Goal: Task Accomplishment & Management: Complete application form

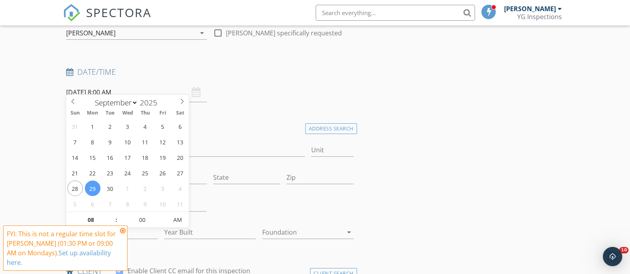
click at [151, 90] on input "[DATE] 8:00 AM" at bounding box center [136, 93] width 141 height 20
type input "09/29/2025 7:00 AM"
type input "07"
click at [111, 224] on span at bounding box center [113, 224] width 6 height 8
type input "09/29/2025 6:00 AM"
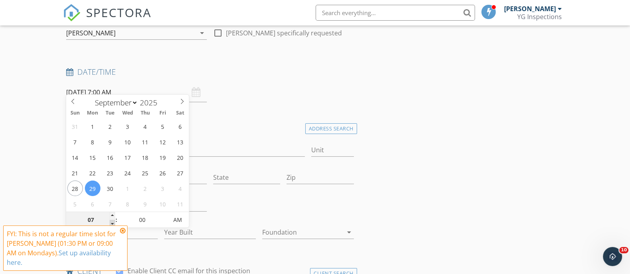
type input "06"
click at [111, 224] on span at bounding box center [113, 224] width 6 height 8
type input "10/07/2025 6:00 AM"
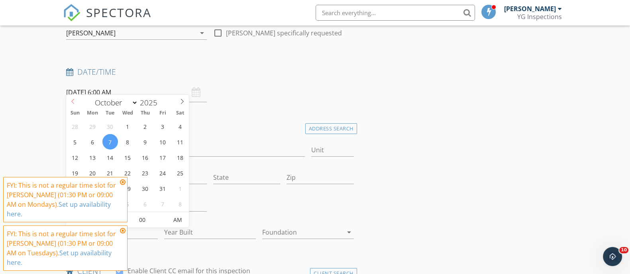
select select "8"
click at [72, 102] on icon at bounding box center [72, 101] width 3 height 5
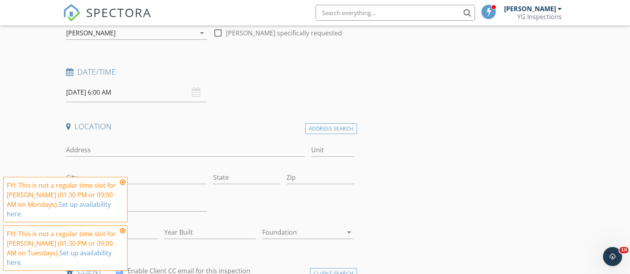
click at [123, 186] on icon at bounding box center [123, 182] width 6 height 6
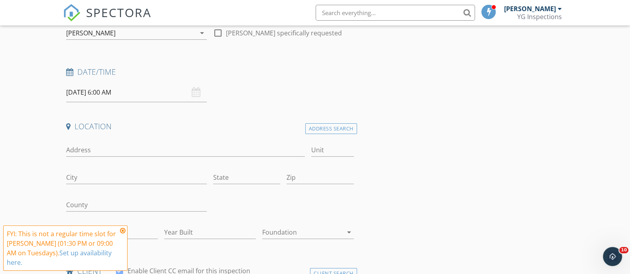
click at [192, 83] on div "10/07/2025 6:00 AM" at bounding box center [136, 93] width 141 height 20
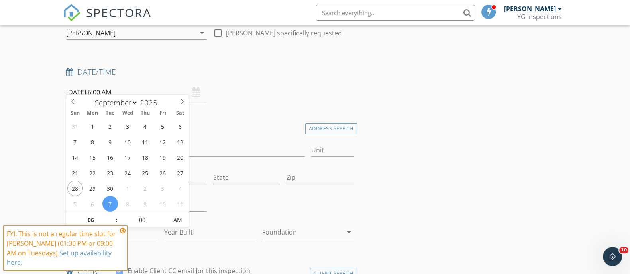
click at [149, 83] on input "10/07/2025 6:00 AM" at bounding box center [136, 93] width 141 height 20
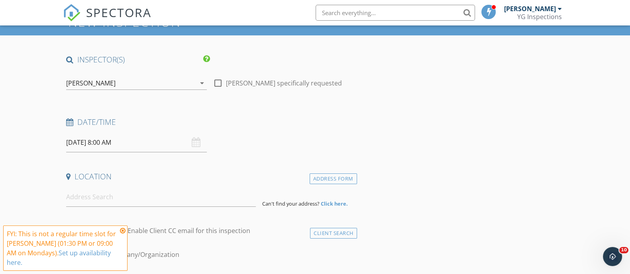
click at [171, 137] on input "[DATE] 8:00 AM" at bounding box center [136, 143] width 141 height 20
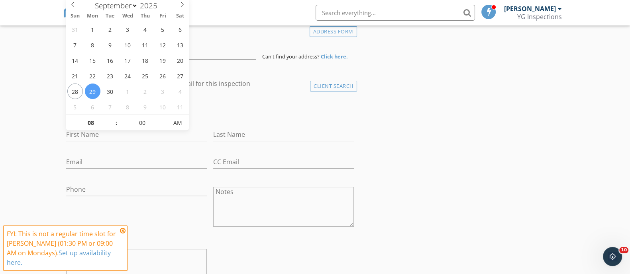
scroll to position [199, 0]
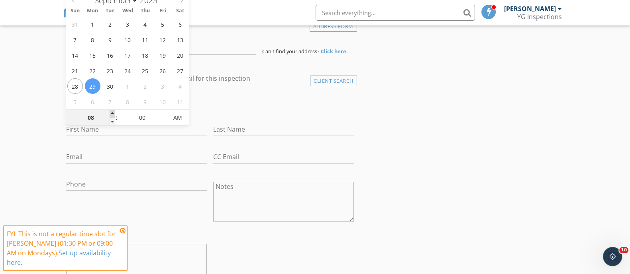
type input "09"
type input "[DATE] 9:00 AM"
click at [111, 112] on span at bounding box center [113, 114] width 6 height 8
type input "10"
type input "[DATE] 10:00 AM"
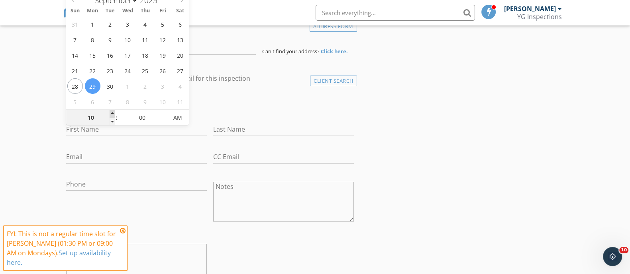
click at [111, 112] on span at bounding box center [113, 114] width 6 height 8
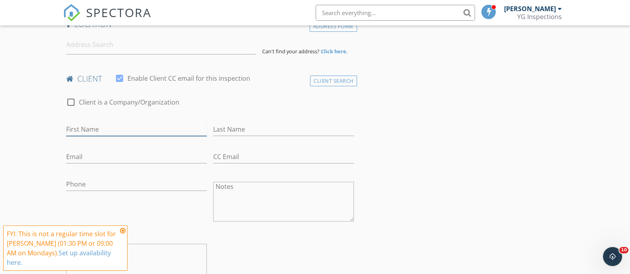
click at [81, 123] on input "First Name" at bounding box center [136, 129] width 141 height 13
click at [79, 151] on input "Email" at bounding box center [136, 157] width 141 height 13
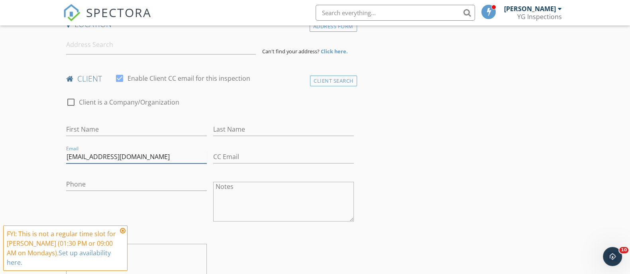
type input "chaim1616@gmail.com"
click at [125, 178] on input "Phone" at bounding box center [136, 184] width 141 height 13
click at [97, 173] on div "Phone" at bounding box center [136, 186] width 141 height 26
click at [88, 178] on input "Phone" at bounding box center [136, 184] width 141 height 13
type input "646-242-5327"
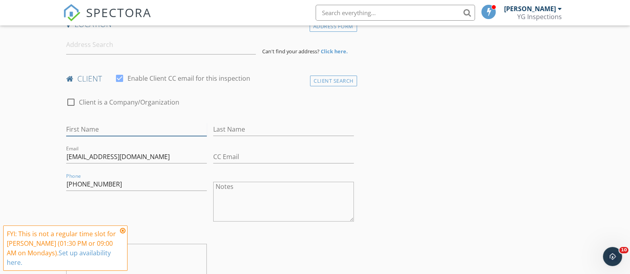
click at [139, 123] on input "First Name" at bounding box center [136, 129] width 141 height 13
type input "Shimon"
click at [217, 123] on input "Last Name" at bounding box center [283, 129] width 141 height 13
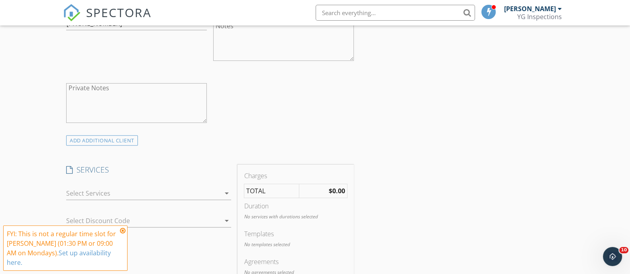
scroll to position [360, 0]
type input "Greenwald"
click at [136, 187] on div at bounding box center [143, 193] width 154 height 13
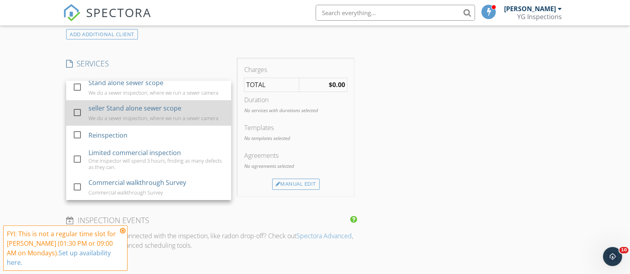
scroll to position [34, 0]
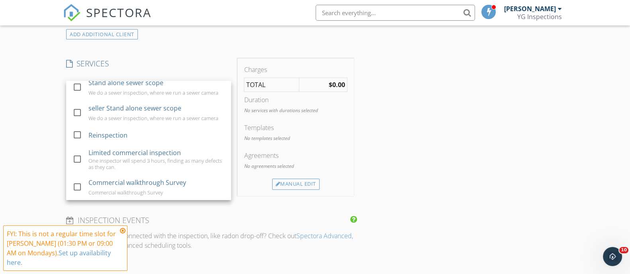
click at [408, 168] on div "INSPECTOR(S) check_box Yossi Gordon PRIMARY Yossi Gordon arrow_drop_down check_…" at bounding box center [315, 206] width 504 height 1143
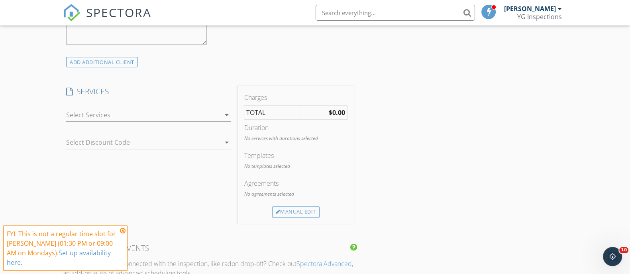
scroll to position [436, 0]
click at [142, 111] on div at bounding box center [143, 117] width 154 height 13
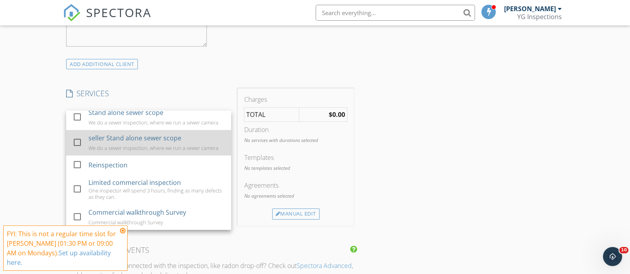
scroll to position [0, 0]
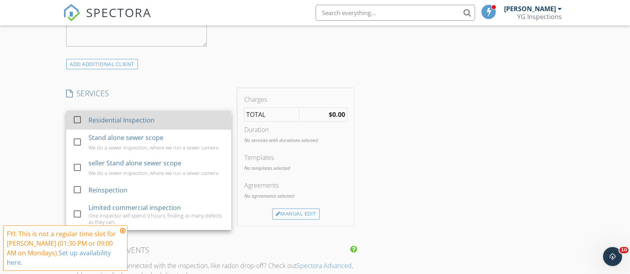
click at [155, 118] on div "Residential Inspection" at bounding box center [156, 120] width 136 height 16
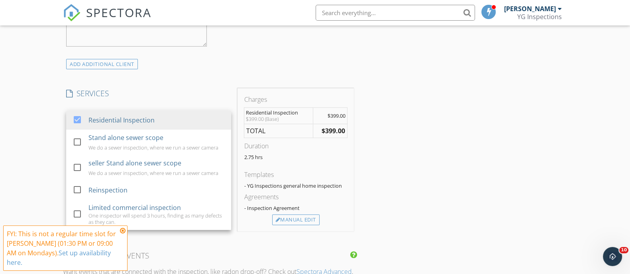
click at [209, 74] on div "INSPECTOR(S) check_box Yossi Gordon PRIMARY Yossi Gordon arrow_drop_down check_…" at bounding box center [210, 216] width 294 height 1102
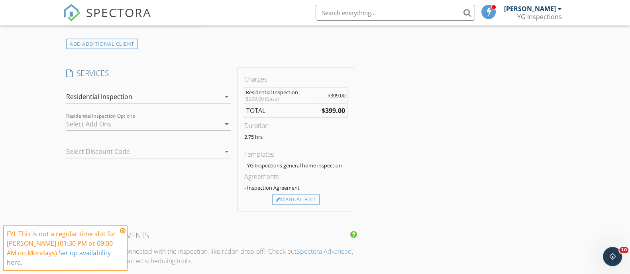
scroll to position [456, 0]
click at [285, 195] on div "Manual Edit" at bounding box center [295, 200] width 47 height 11
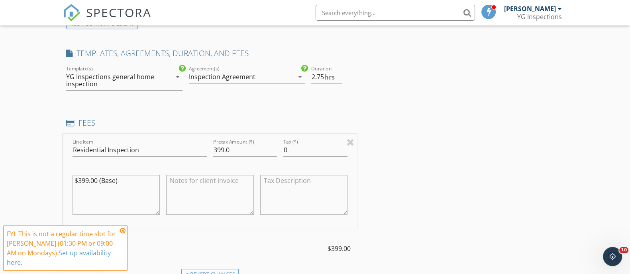
scroll to position [538, 0]
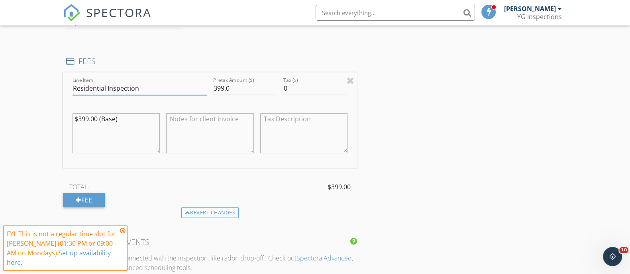
click at [73, 82] on input "Residential Inspection" at bounding box center [139, 88] width 134 height 13
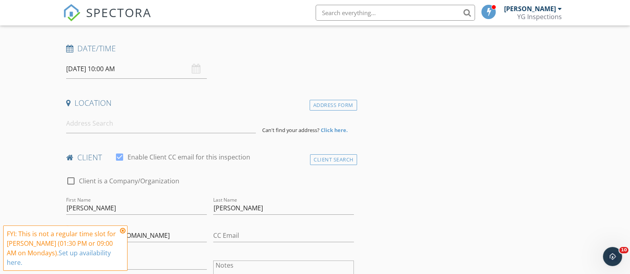
scroll to position [121, 0]
type input "Limited residential Inspection"
click at [195, 121] on input at bounding box center [161, 123] width 190 height 20
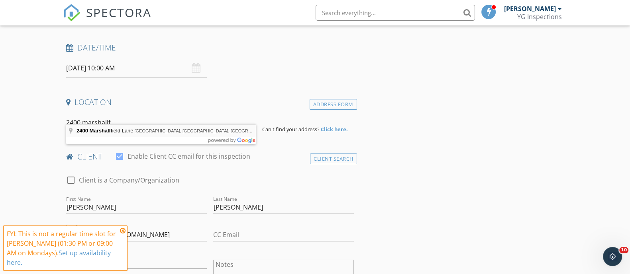
type input "2400 Marshallfield Lane, Redondo Beach, CA, USA"
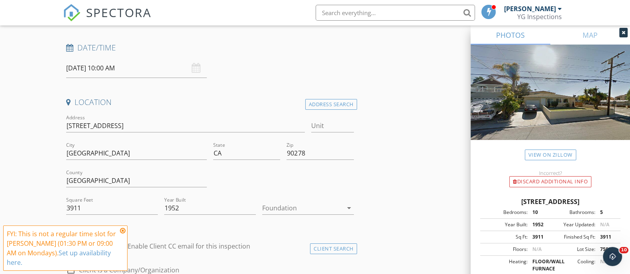
type input "6.25"
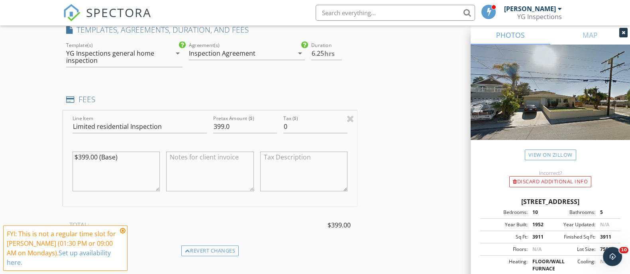
scroll to position [595, 0]
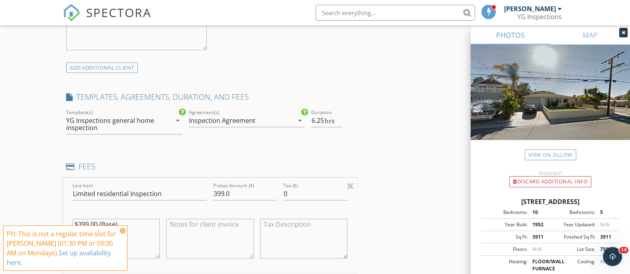
click at [254, 114] on div "Inspection Agreement" at bounding box center [241, 120] width 105 height 13
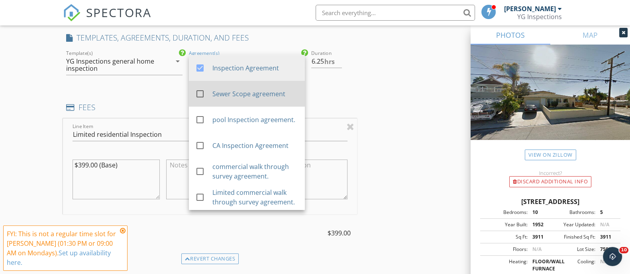
scroll to position [591, 0]
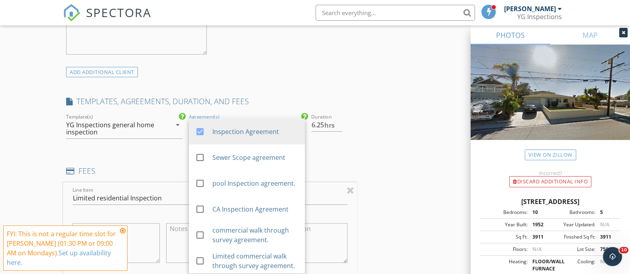
click at [369, 116] on div "INSPECTOR(S) check_box Yossi Gordon PRIMARY Yossi Gordon arrow_drop_down check_…" at bounding box center [315, 210] width 504 height 1400
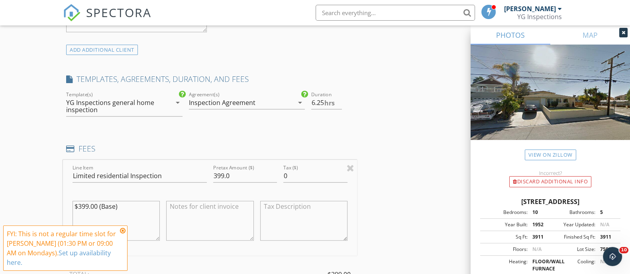
scroll to position [607, 0]
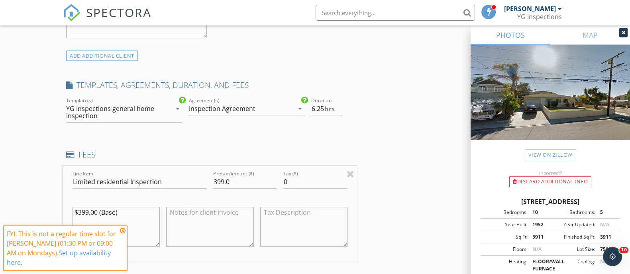
click at [252, 105] on div "Inspection Agreement" at bounding box center [222, 108] width 67 height 7
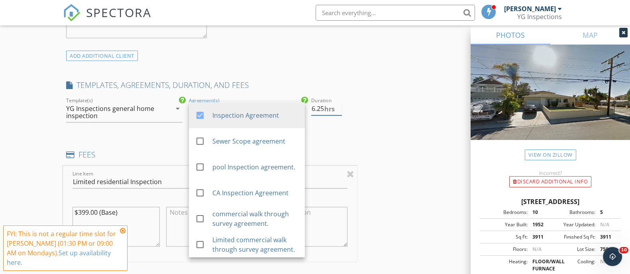
click at [350, 104] on div "hrs" at bounding box center [348, 107] width 12 height 6
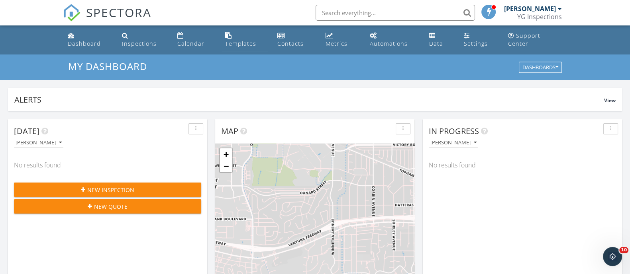
click at [240, 40] on link "Templates" at bounding box center [245, 40] width 46 height 23
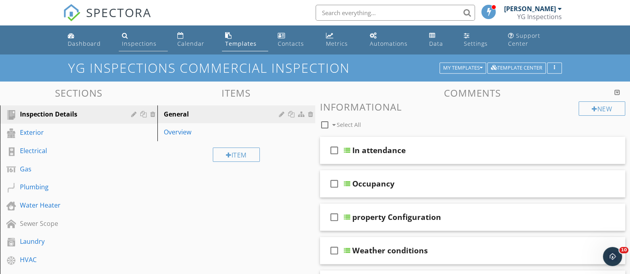
click at [153, 40] on div "Inspections" at bounding box center [139, 44] width 35 height 8
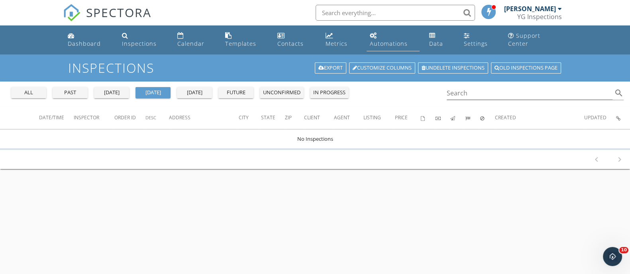
click at [403, 40] on div "Automations" at bounding box center [389, 44] width 38 height 8
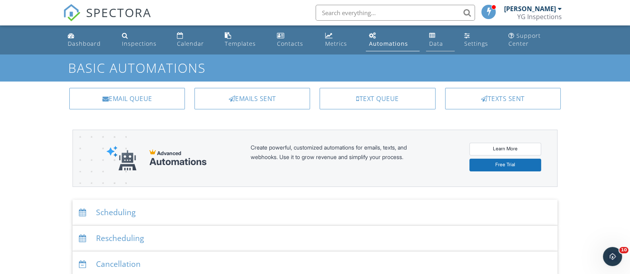
click at [443, 41] on link "Data" at bounding box center [440, 40] width 28 height 23
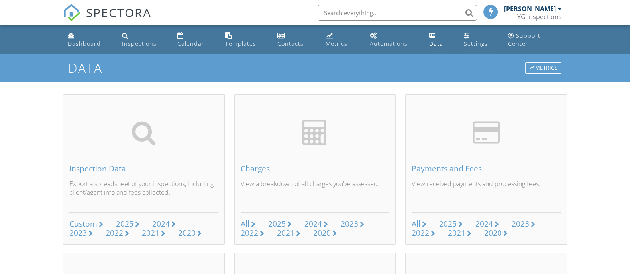
click at [479, 40] on div "Settings" at bounding box center [476, 44] width 24 height 8
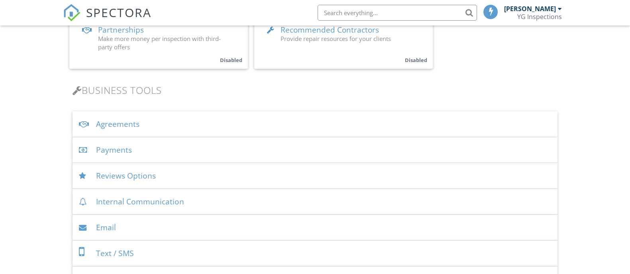
scroll to position [231, 0]
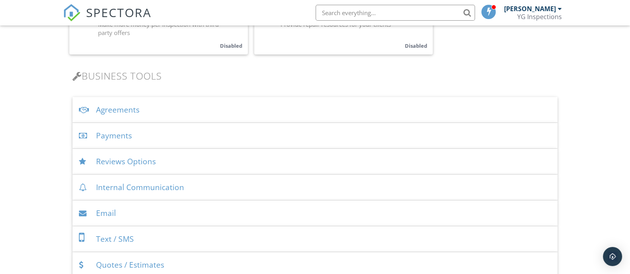
click at [173, 102] on div "Agreements" at bounding box center [314, 110] width 485 height 26
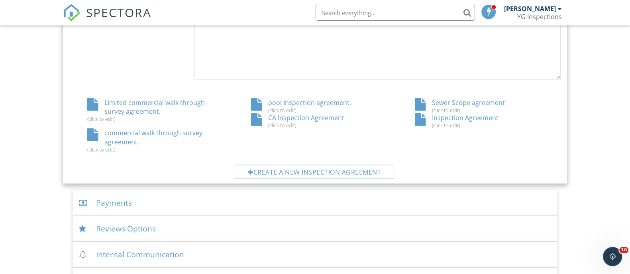
scroll to position [425, 0]
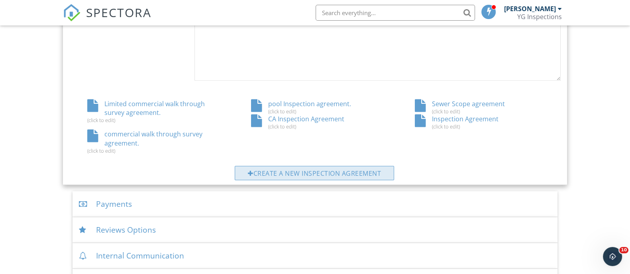
click at [278, 169] on div "Create a new inspection agreement" at bounding box center [314, 173] width 159 height 14
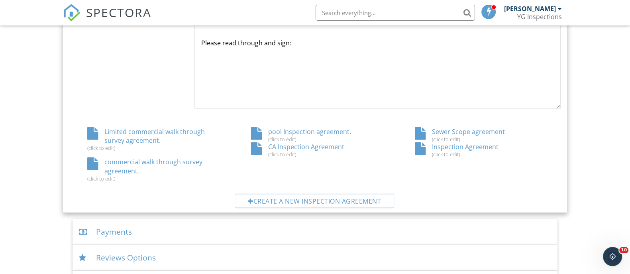
scroll to position [398, 0]
drag, startPoint x: 434, startPoint y: 150, endPoint x: 413, endPoint y: 166, distance: 26.9
click at [413, 166] on div "Limited commercial walk through survey agreement. (click to edit) pool Inspecti…" at bounding box center [315, 154] width 501 height 55
click at [442, 153] on div "(click to edit)" at bounding box center [479, 154] width 128 height 6
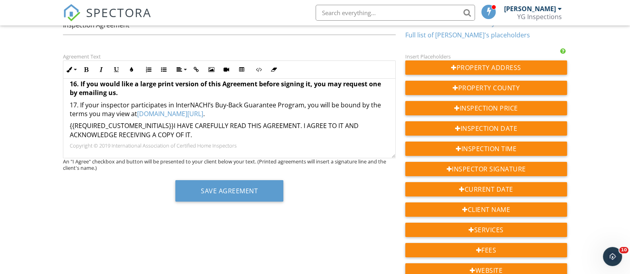
scroll to position [85, 0]
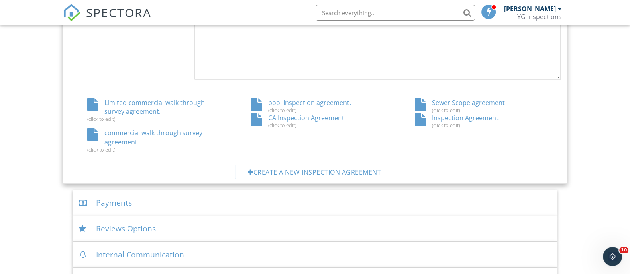
drag, startPoint x: 428, startPoint y: 118, endPoint x: 410, endPoint y: 142, distance: 29.9
click at [410, 142] on div "Limited commercial walk through survey agreement. (click to edit) pool Inspecti…" at bounding box center [315, 125] width 501 height 55
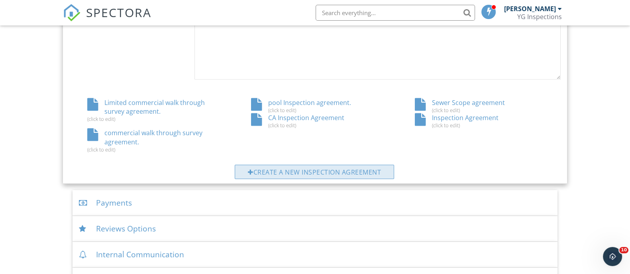
click at [354, 176] on div "Create a new inspection agreement" at bounding box center [314, 172] width 159 height 14
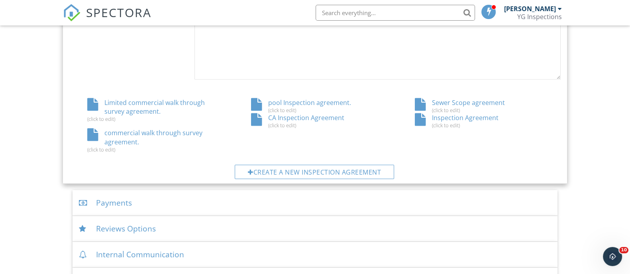
click at [612, 253] on icon "Open Intercom Messenger" at bounding box center [612, 256] width 13 height 13
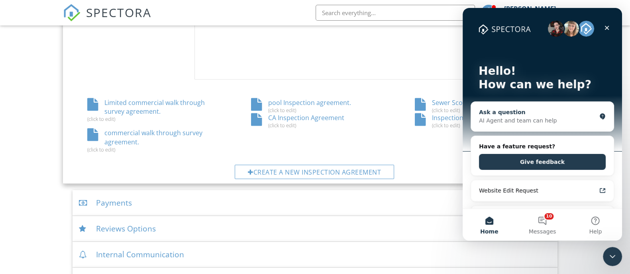
click at [552, 107] on div "Ask a question AI Agent and team can help" at bounding box center [542, 116] width 143 height 29
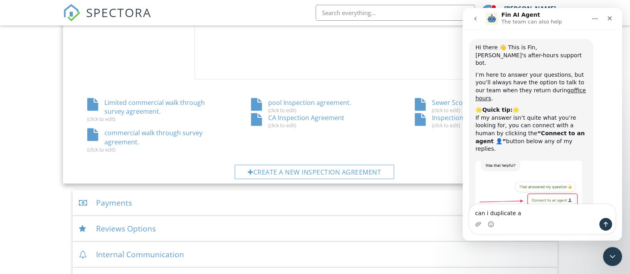
click at [537, 216] on textarea "can i duplicate a" at bounding box center [542, 212] width 146 height 14
type textarea "can i duplicate an agreement?"
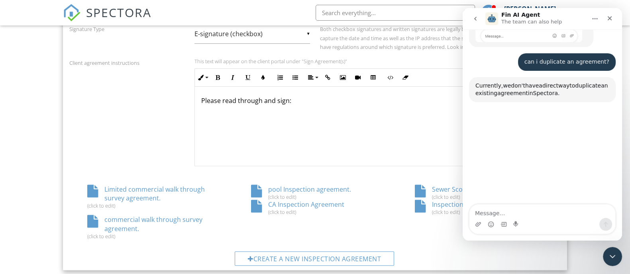
scroll to position [182, 0]
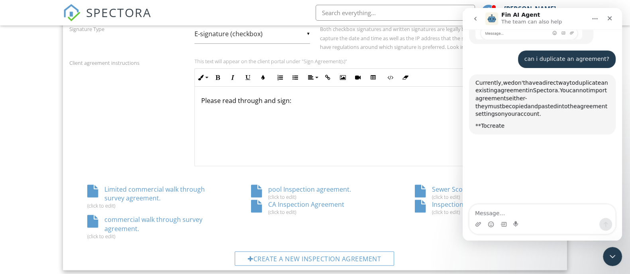
click at [506, 95] on span "agreements" at bounding box center [491, 98] width 33 height 6
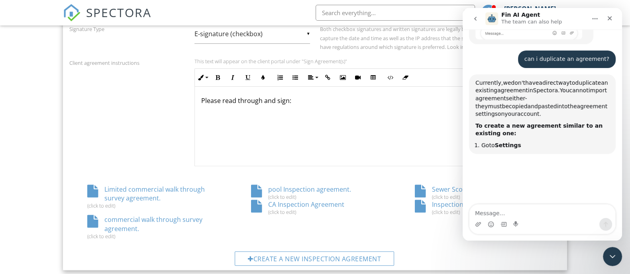
click at [506, 95] on span "agreements" at bounding box center [491, 98] width 33 height 6
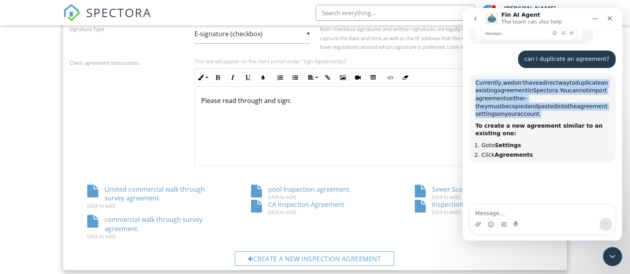
click at [506, 95] on span "agreements" at bounding box center [491, 98] width 33 height 6
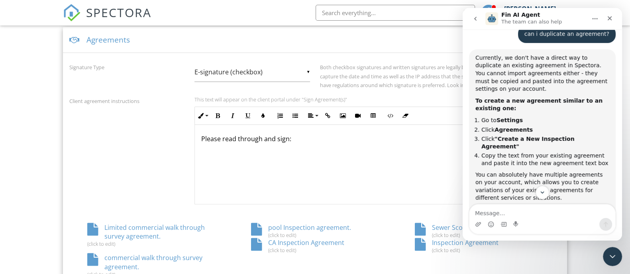
scroll to position [208, 0]
click at [503, 151] on li "Copy the text from your existing agreement and paste it into the new agreement …" at bounding box center [545, 158] width 128 height 15
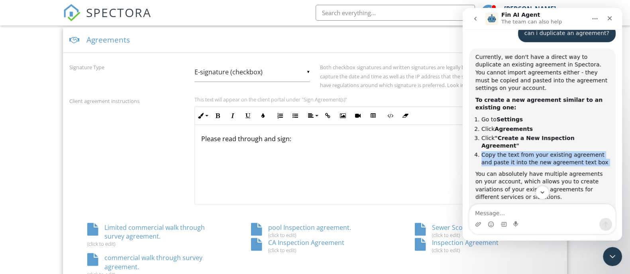
click at [503, 151] on li "Copy the text from your existing agreement and paste it into the new agreement …" at bounding box center [545, 158] width 128 height 15
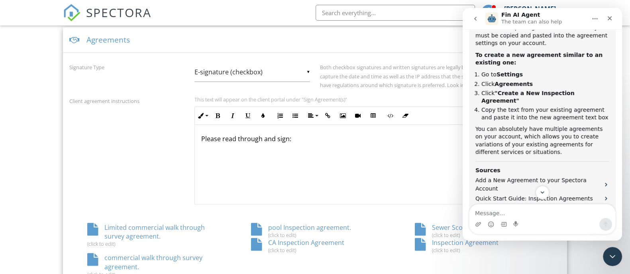
click at [498, 125] on div "You can absolutely have multiple agreements on your account, which allows you t…" at bounding box center [542, 140] width 134 height 31
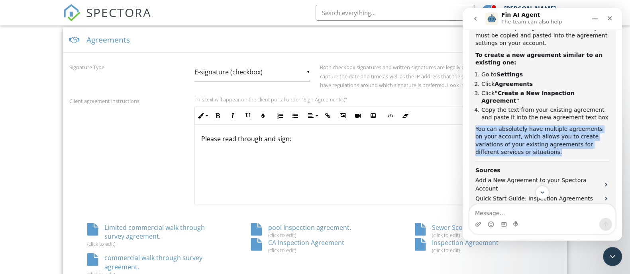
click at [498, 125] on div "You can absolutely have multiple agreements on your account, which allows you t…" at bounding box center [542, 140] width 134 height 31
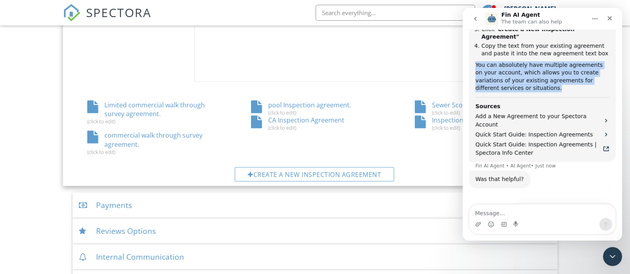
scroll to position [419, 0]
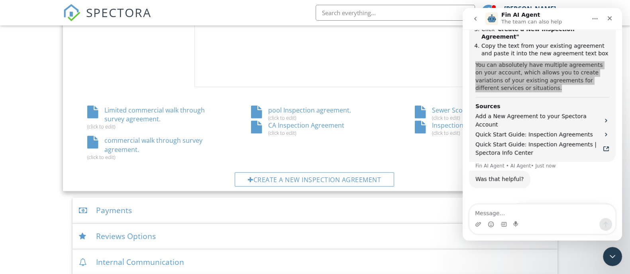
click at [432, 135] on div "(click to edit)" at bounding box center [479, 133] width 128 height 6
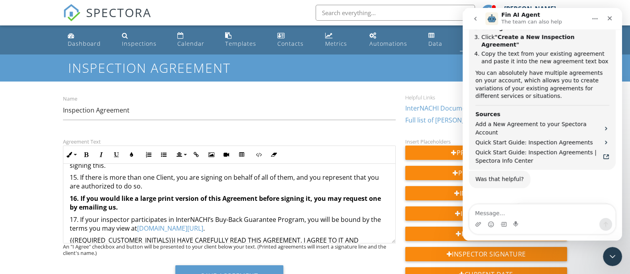
scroll to position [762, 0]
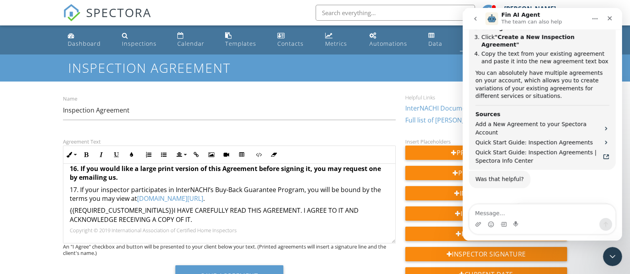
drag, startPoint x: 84, startPoint y: 171, endPoint x: 215, endPoint y: 193, distance: 132.1
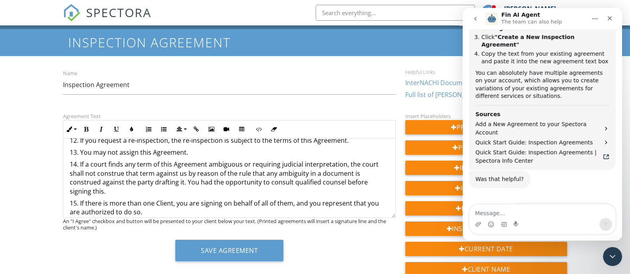
scroll to position [698, 0]
click at [232, 160] on p "14. If a court finds any term of this Agreement ambiguous or requiring judicial…" at bounding box center [229, 177] width 319 height 36
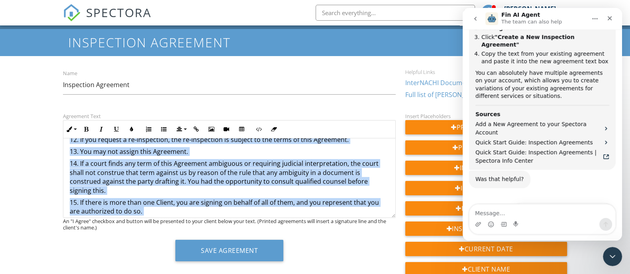
copy div "INTERNACHI Home Inspection Agreement This is an Agreement between you, the unde…"
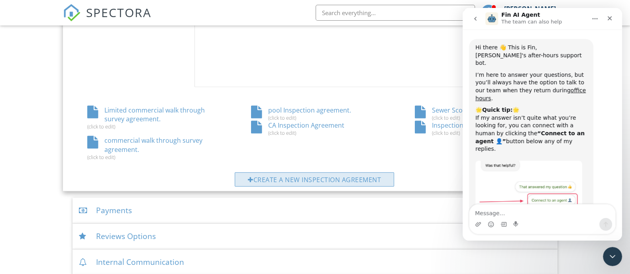
click at [295, 181] on div "Create a new inspection agreement" at bounding box center [314, 179] width 159 height 14
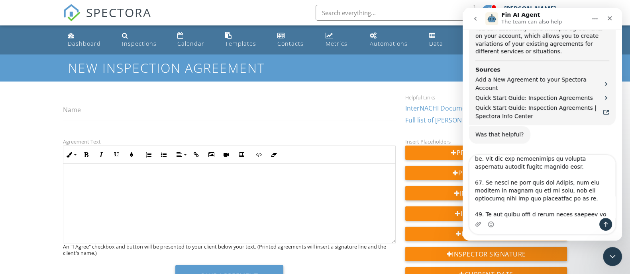
scroll to position [359, 0]
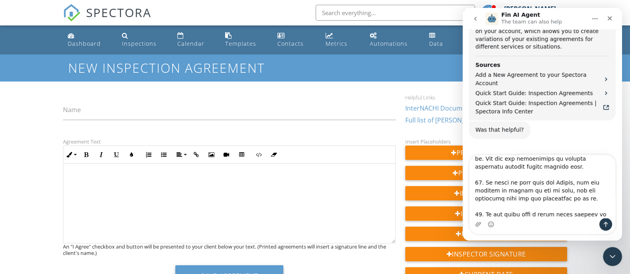
type textarea "INTERNACHI Home Inspection Agreement This is an Agreement between you, the unde…"
click at [169, 177] on div "​ ​" at bounding box center [229, 204] width 332 height 80
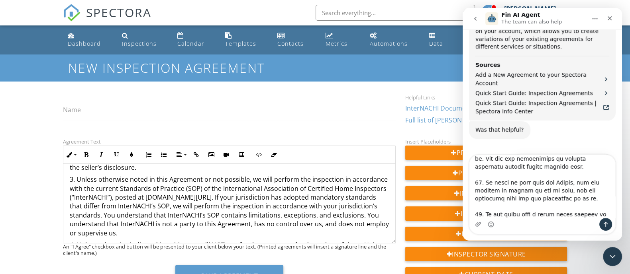
scroll to position [0, 0]
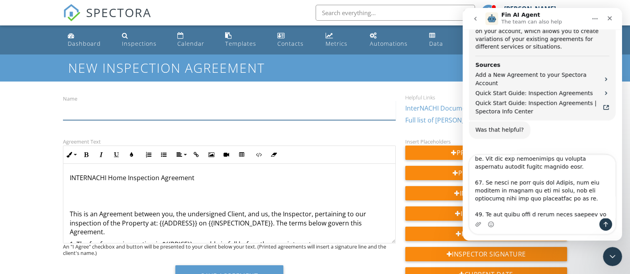
click at [143, 108] on input "Name" at bounding box center [229, 111] width 333 height 20
type input "L"
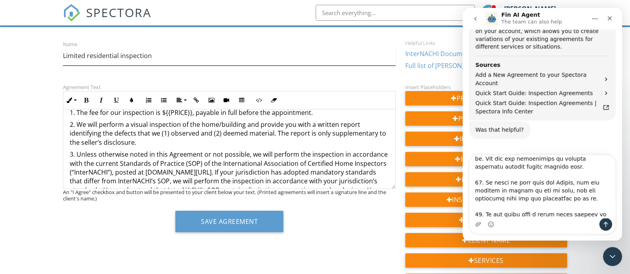
scroll to position [76, 0]
type input "Limited residential inspection"
click at [606, 17] on div "Close" at bounding box center [609, 18] width 14 height 14
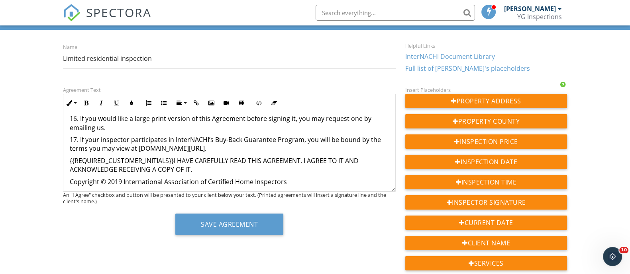
scroll to position [777, 0]
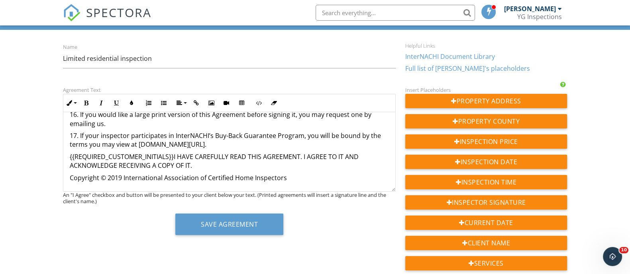
click at [215, 138] on p "17. If your inspector participates in InterNACHI’s Buy-Back Guarantee Program, …" at bounding box center [229, 140] width 319 height 18
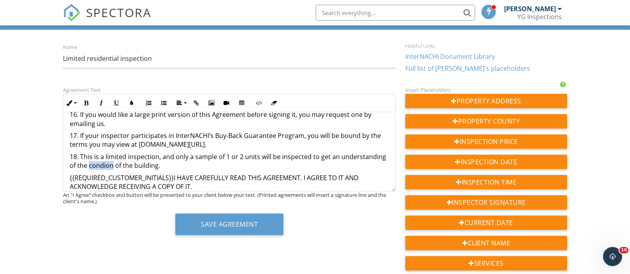
drag, startPoint x: 150, startPoint y: 160, endPoint x: 136, endPoint y: 157, distance: 13.9
click at [136, 157] on p "18. This is a limited inspection, and only a sample of 1 or 2 units will be ins…" at bounding box center [229, 162] width 319 height 18
click at [159, 153] on p "18. This is a limited inspection, and only a sample of 1 or 2 units will be ins…" at bounding box center [229, 162] width 319 height 18
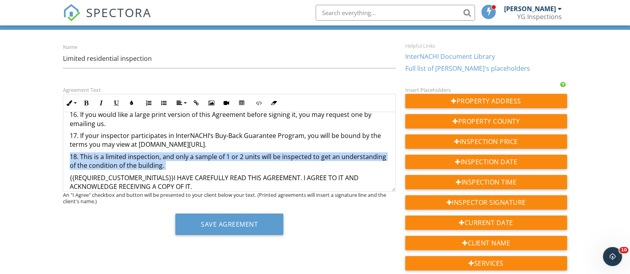
click at [159, 153] on p "18. This is a limited inspection, and only a sample of 1 or 2 units will be ins…" at bounding box center [229, 162] width 319 height 18
click at [111, 158] on p "18. This is a limited inspection, and only a sample of 1 or 2 units will be ins…" at bounding box center [229, 162] width 319 height 18
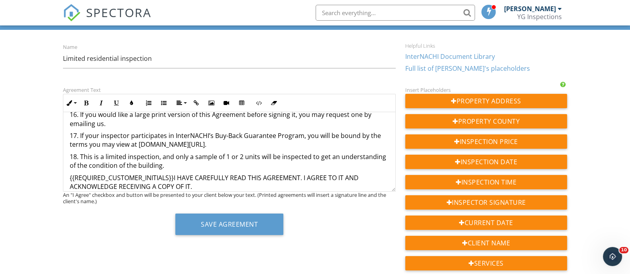
click at [209, 155] on p "18. This is a limited inspection, and only a sample of 1 or 2 units will be ins…" at bounding box center [229, 162] width 319 height 18
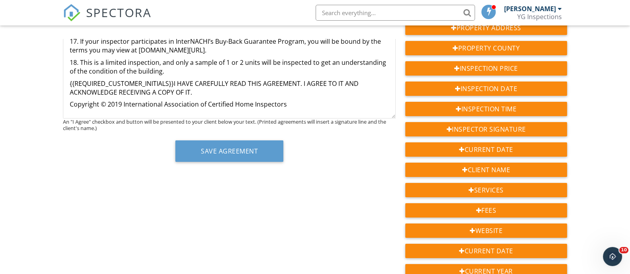
scroll to position [112, 0]
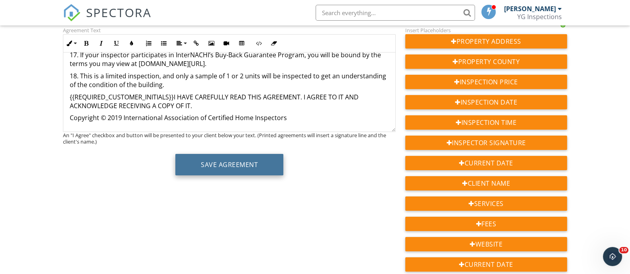
click at [218, 154] on button "Save Agreement" at bounding box center [229, 165] width 108 height 22
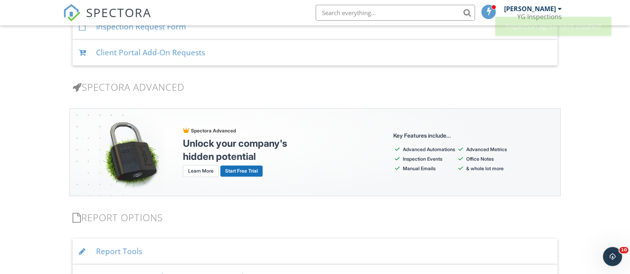
scroll to position [904, 0]
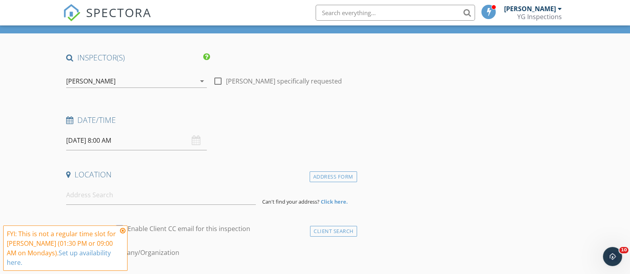
scroll to position [45, 0]
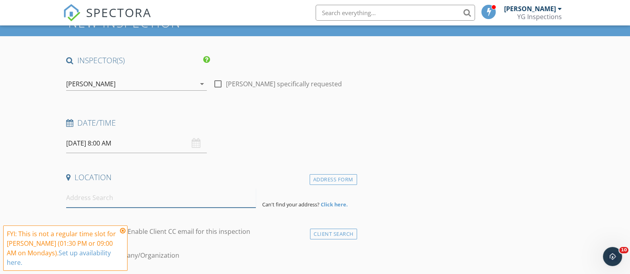
click at [131, 194] on input at bounding box center [161, 198] width 190 height 20
click at [173, 136] on input "[DATE] 8:00 AM" at bounding box center [136, 144] width 141 height 20
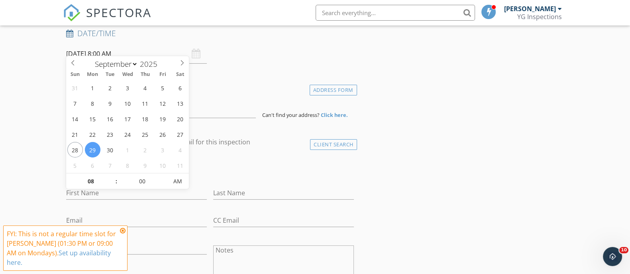
scroll to position [151, 0]
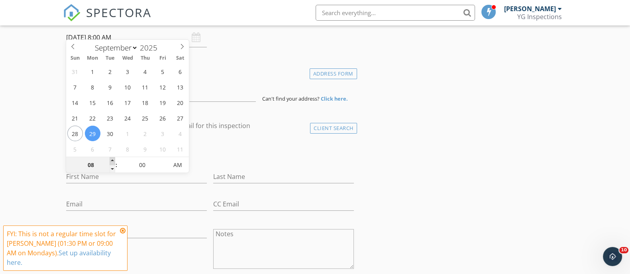
type input "09"
type input "[DATE] 9:00 AM"
click at [114, 163] on span at bounding box center [113, 161] width 6 height 8
type input "10"
type input "[DATE] 10:00 AM"
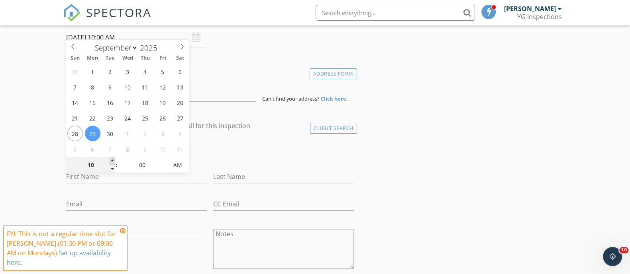
click at [114, 162] on span at bounding box center [113, 161] width 6 height 8
click at [276, 67] on h4 "Location" at bounding box center [210, 72] width 288 height 10
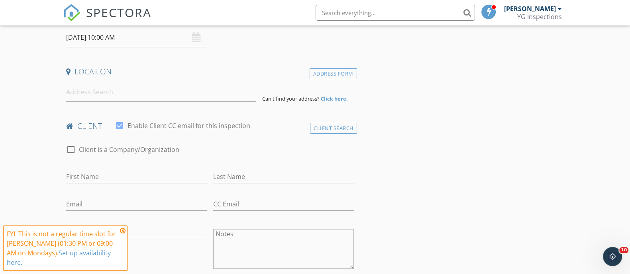
scroll to position [87, 0]
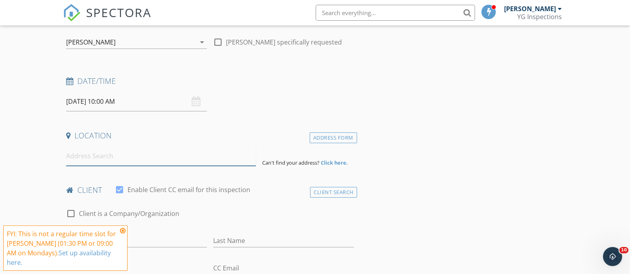
click at [152, 151] on input at bounding box center [161, 157] width 190 height 20
type input "2400 Marshallfield Lane, Redondo Beach, CA, USA"
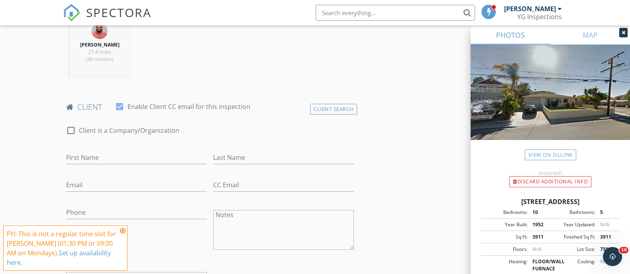
scroll to position [350, 0]
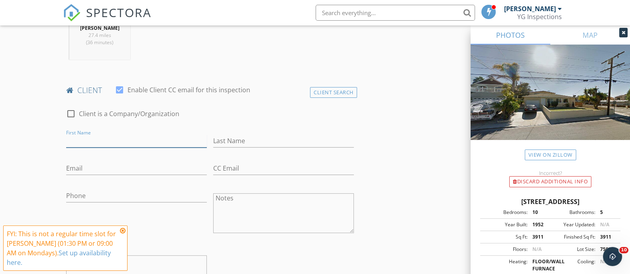
click at [160, 135] on input "First Name" at bounding box center [136, 141] width 141 height 13
type input "Shimom"
click at [228, 135] on input "Last Name" at bounding box center [283, 141] width 141 height 13
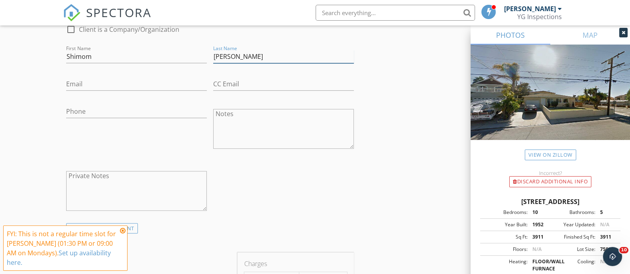
scroll to position [425, 0]
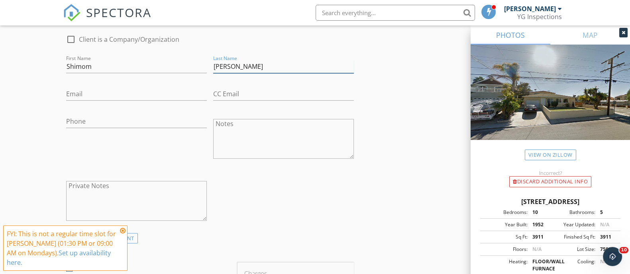
type input "[PERSON_NAME]"
click at [158, 88] on input "Email" at bounding box center [136, 94] width 141 height 13
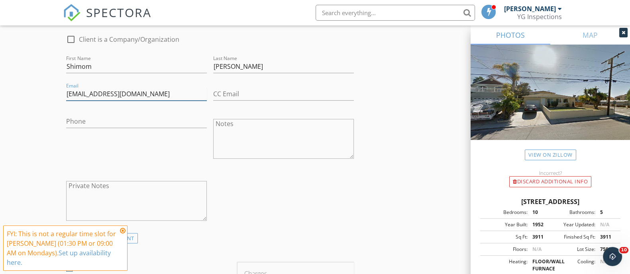
type input "[EMAIL_ADDRESS][DOMAIN_NAME]"
click at [133, 115] on input "Phone" at bounding box center [136, 121] width 141 height 13
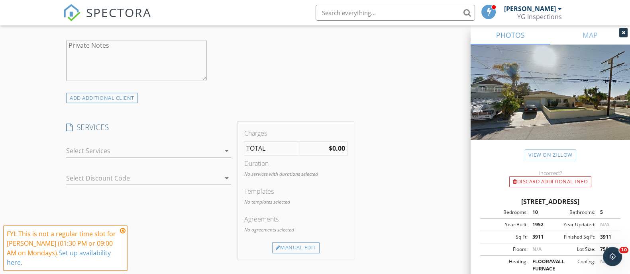
scroll to position [587, 0]
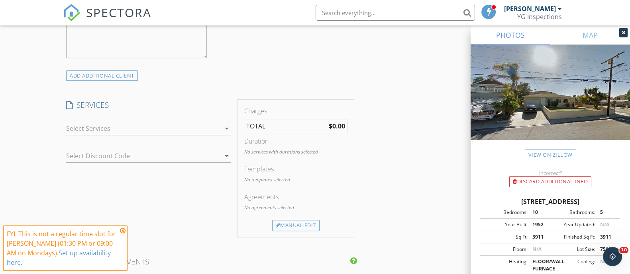
type input "[PHONE_NUMBER]"
click at [139, 122] on div at bounding box center [143, 128] width 154 height 13
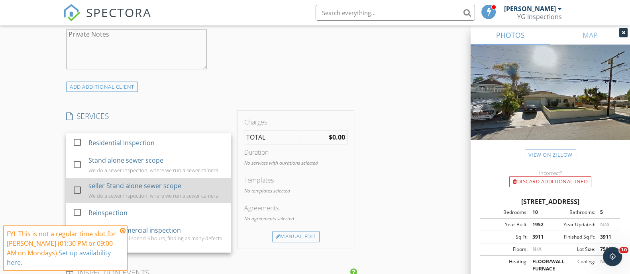
scroll to position [574, 0]
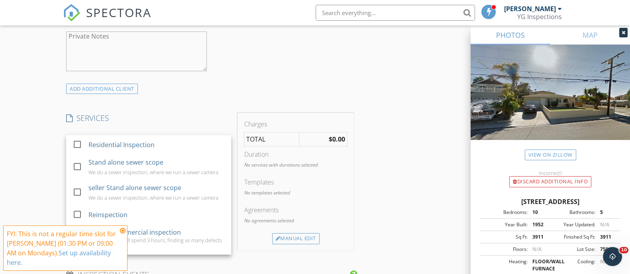
click at [53, 109] on div "New Inspection Click here to use the New Order Form INSPECTOR(S) check_box Yoss…" at bounding box center [315, 165] width 630 height 1371
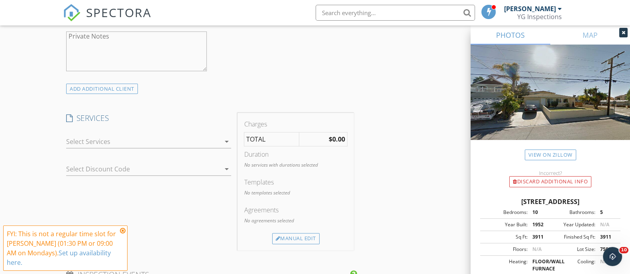
click at [95, 135] on div at bounding box center [143, 141] width 154 height 13
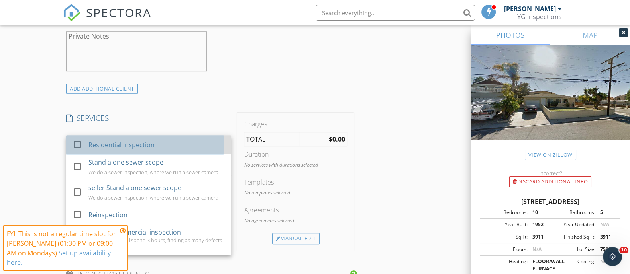
click at [143, 140] on div "Residential Inspection" at bounding box center [121, 145] width 66 height 10
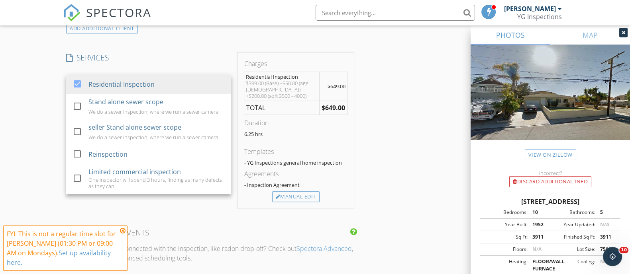
scroll to position [633, 0]
click at [23, 156] on div "New Inspection Click here to use the New Order Form INSPECTOR(S) check_box Yoss…" at bounding box center [315, 116] width 630 height 1389
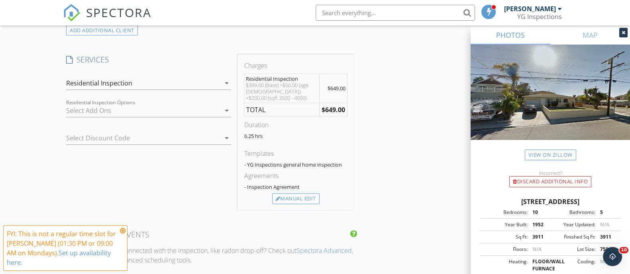
click at [105, 108] on div at bounding box center [143, 110] width 154 height 13
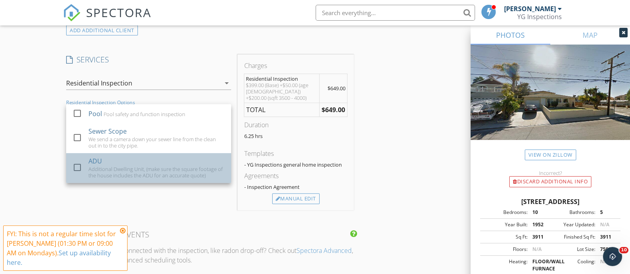
click at [104, 156] on div "ADU Additional Dwelling Unit, (make sure the square footage of the house includ…" at bounding box center [156, 168] width 136 height 30
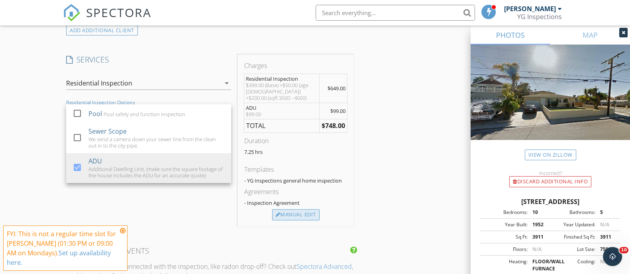
click at [283, 209] on div "Manual Edit" at bounding box center [295, 214] width 47 height 11
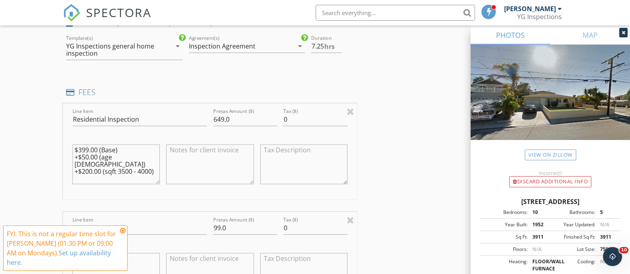
scroll to position [637, 0]
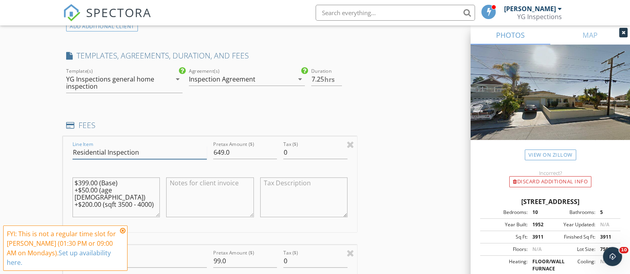
click at [78, 146] on input "Residential Inspection" at bounding box center [139, 152] width 134 height 13
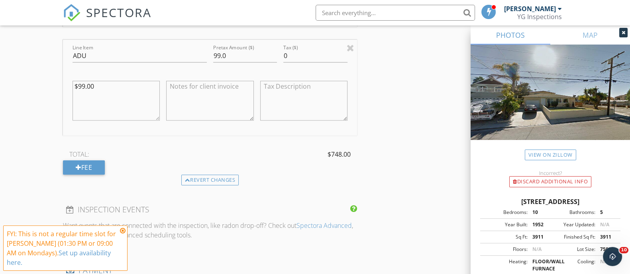
scroll to position [846, 0]
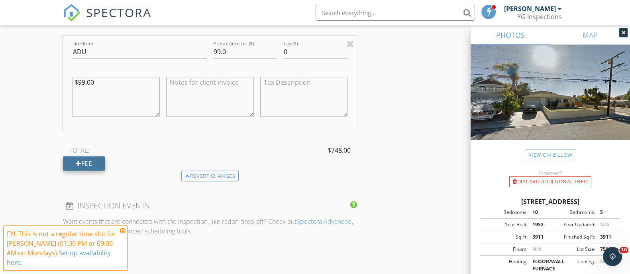
type input "Limited residential Inspection"
click at [77, 160] on div at bounding box center [79, 163] width 6 height 6
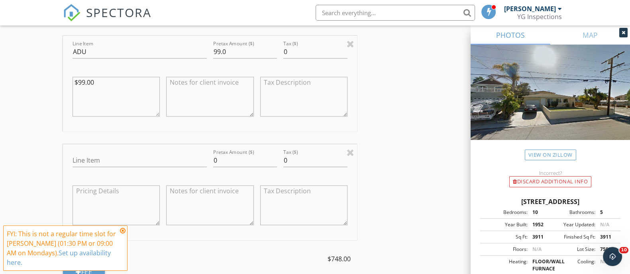
click at [37, 139] on div "New Inspection Click here to use the New Order Form INSPECTOR(S) check_box Yoss…" at bounding box center [315, 49] width 630 height 1682
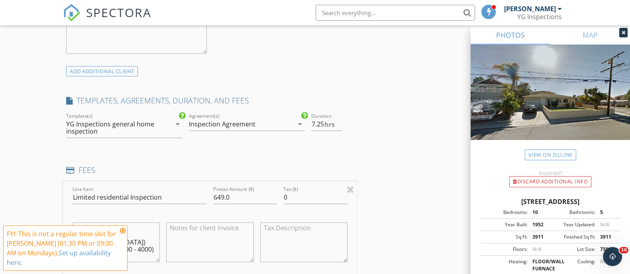
scroll to position [612, 0]
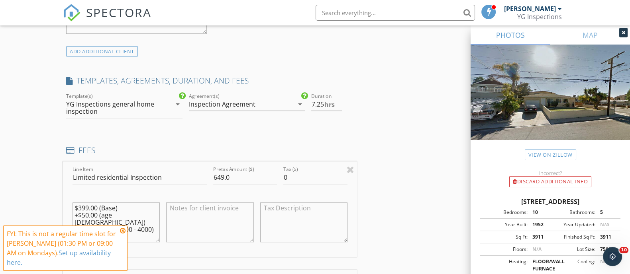
click at [231, 101] on div "Inspection Agreement" at bounding box center [222, 104] width 67 height 7
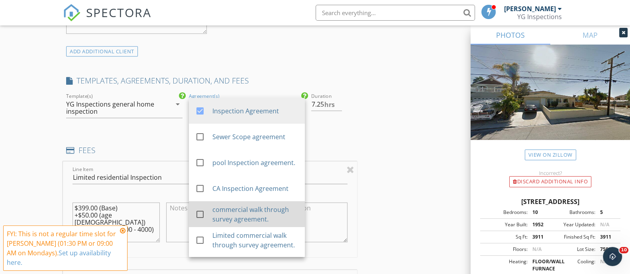
scroll to position [31, 0]
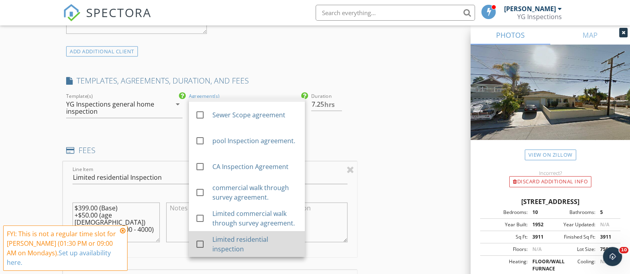
click at [227, 236] on div "Limited residential inspection" at bounding box center [255, 244] width 86 height 19
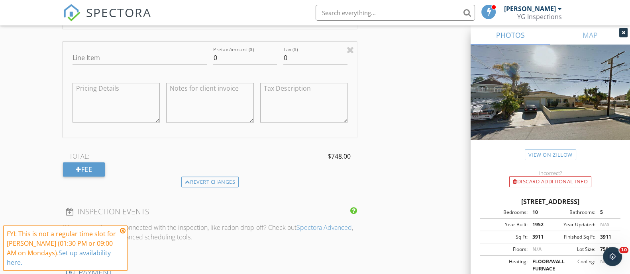
scroll to position [955, 0]
click at [350, 44] on div at bounding box center [350, 49] width 8 height 10
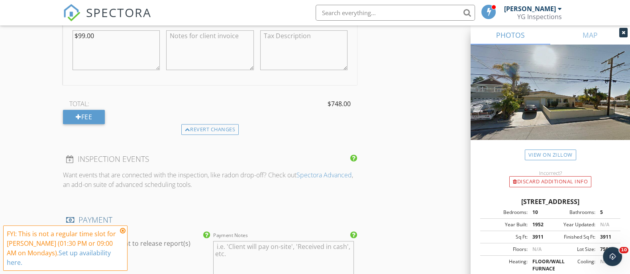
scroll to position [881, 0]
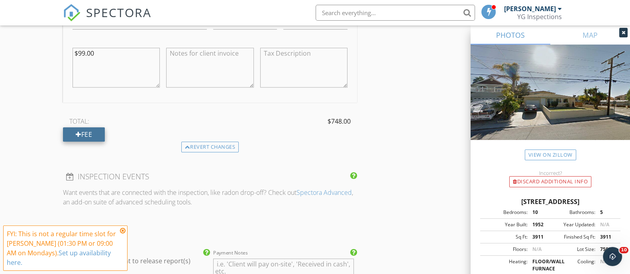
click at [76, 131] on div at bounding box center [79, 134] width 6 height 6
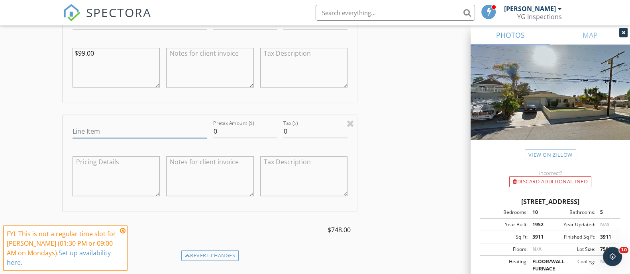
click at [107, 125] on input "Line Item" at bounding box center [139, 131] width 134 height 13
type input "Sewer Scope"
click at [244, 125] on input "0" at bounding box center [245, 131] width 64 height 13
type input "249"
click at [396, 124] on div "INSPECTOR(S) check_box Yossi Gordon PRIMARY Yossi Gordon arrow_drop_down check_…" at bounding box center [315, 31] width 504 height 1623
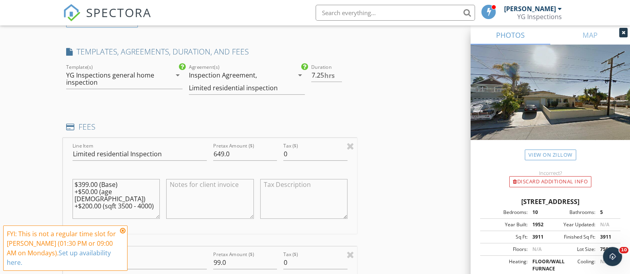
scroll to position [642, 0]
click at [288, 68] on div "Inspection Agreement, Limited residential inspection" at bounding box center [241, 80] width 105 height 25
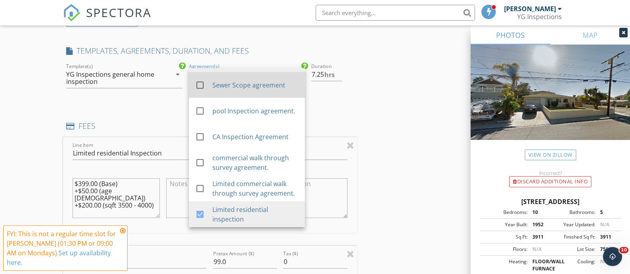
click at [255, 80] on div "Sewer Scope agreement" at bounding box center [255, 85] width 86 height 10
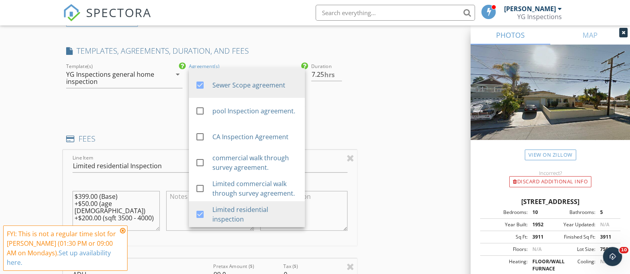
click at [394, 108] on div "INSPECTOR(S) check_box Yossi Gordon PRIMARY Yossi Gordon arrow_drop_down check_…" at bounding box center [315, 277] width 504 height 1636
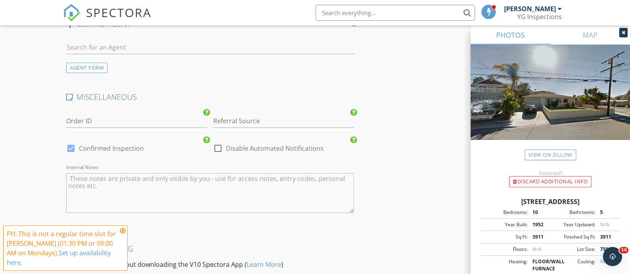
scroll to position [1470, 0]
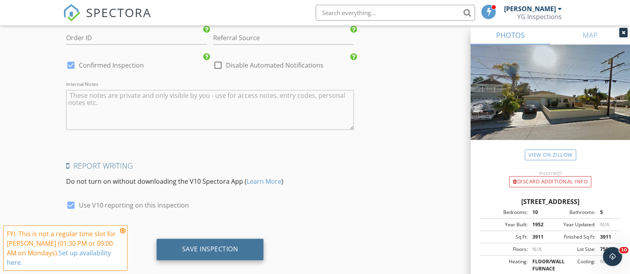
click at [240, 239] on div "Save Inspection" at bounding box center [210, 250] width 107 height 22
